Goal: Download file/media

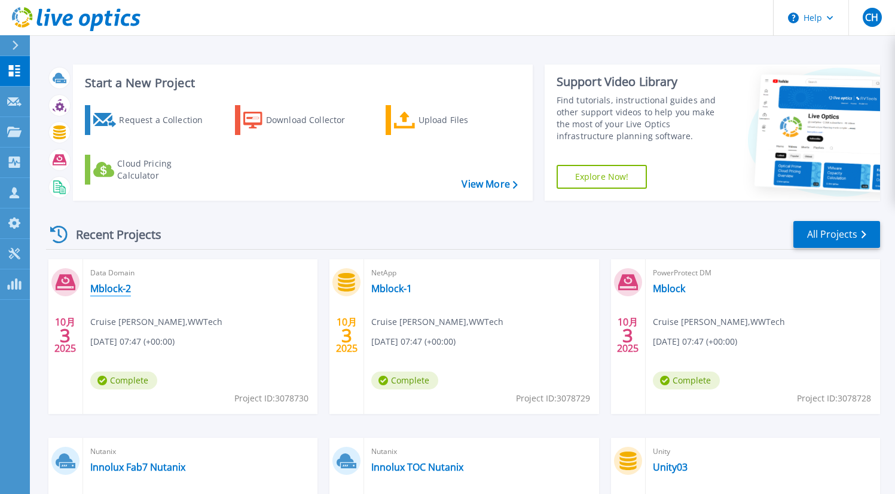
click at [126, 293] on link "Mblock-2" at bounding box center [110, 289] width 41 height 12
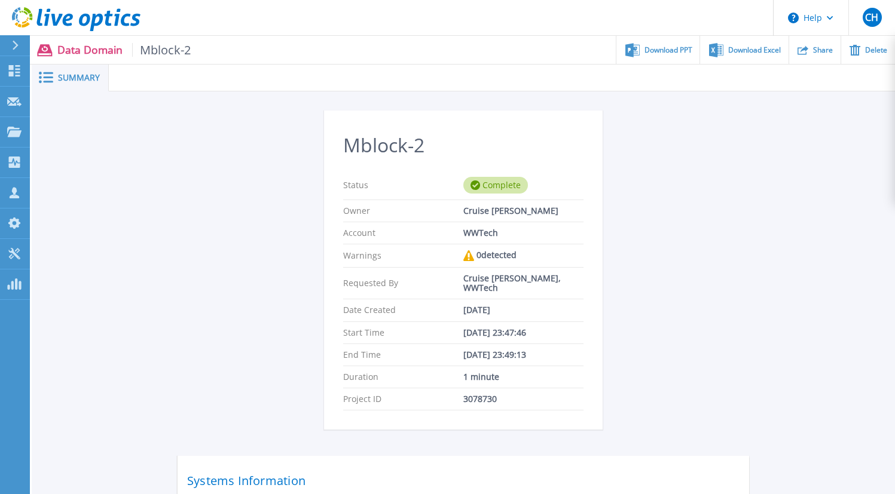
click at [83, 76] on span "Summary" at bounding box center [79, 78] width 42 height 8
click at [678, 56] on div "Download PPT" at bounding box center [657, 50] width 83 height 28
